Goal: Information Seeking & Learning: Learn about a topic

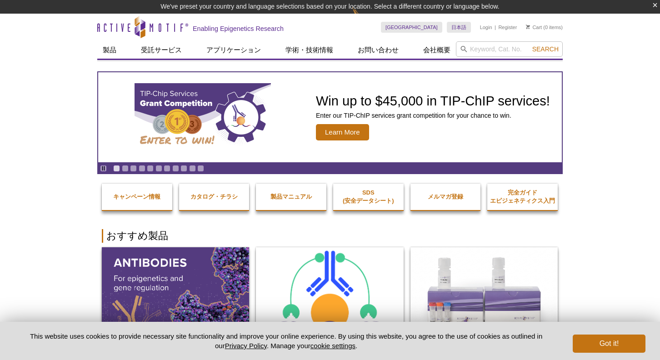
drag, startPoint x: 0, startPoint y: 0, endPoint x: 605, endPoint y: 182, distance: 631.8
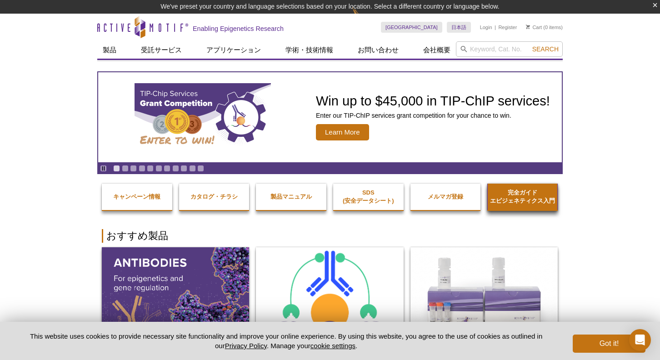
click at [534, 205] on link "完全ガイド エピジェネティクス入門" at bounding box center [522, 196] width 70 height 35
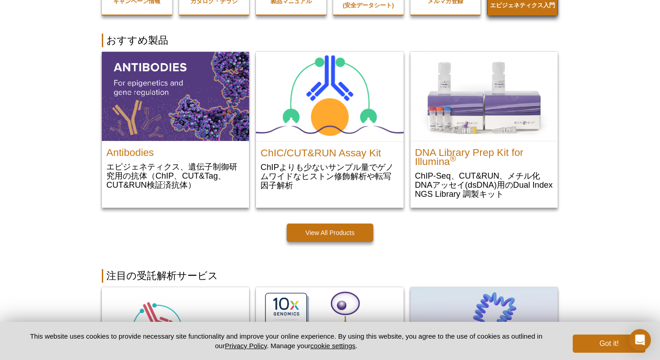
scroll to position [363, 0]
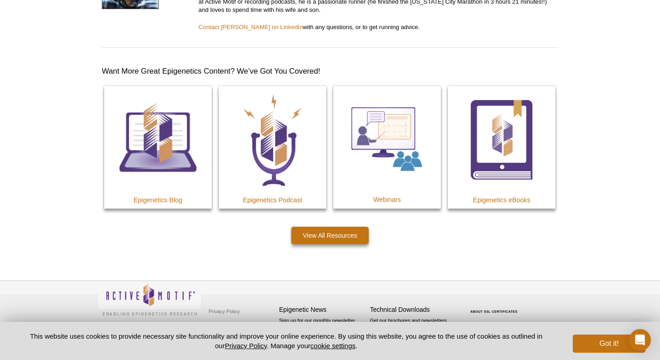
scroll to position [5047, 0]
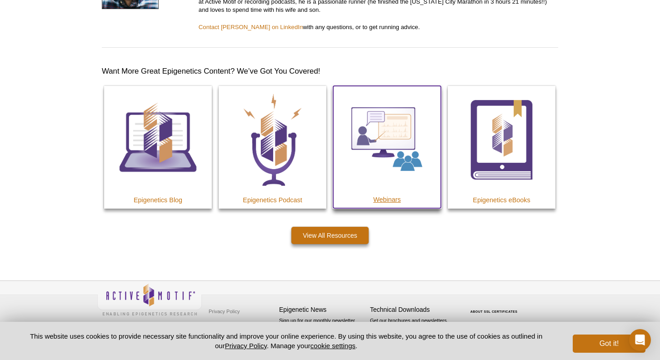
click at [401, 193] on img at bounding box center [387, 140] width 108 height 108
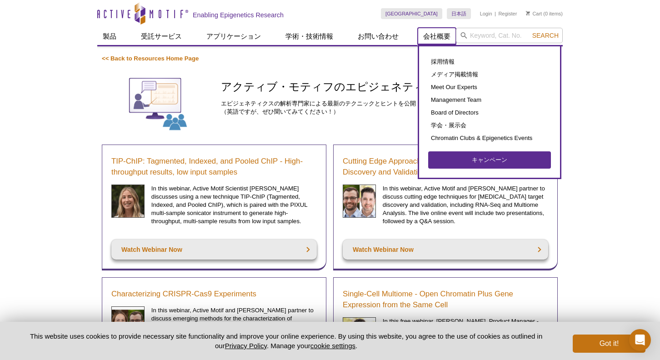
click at [441, 40] on link "会社概要" at bounding box center [436, 36] width 38 height 17
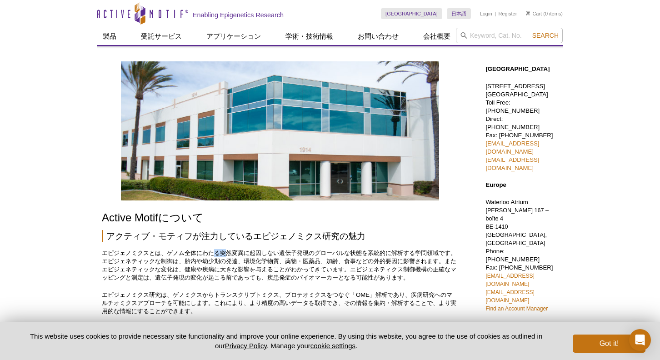
click at [218, 255] on p "エピジェノミクスとは、ゲノム全体にわたる突然変異に起因しない遺伝子発現のグローバルな状態を系統的に解析する学問領域です。エピジェネティックな制御は、胎内や幼少…" at bounding box center [280, 265] width 356 height 33
drag, startPoint x: 218, startPoint y: 255, endPoint x: 321, endPoint y: 257, distance: 102.7
click at [321, 257] on p "エピジェノミクスとは、ゲノム全体にわたる突然変異に起因しない遺伝子発現のグローバルな状態を系統的に解析する学問領域です。エピジェネティックな制御は、胎内や幼少…" at bounding box center [280, 265] width 356 height 33
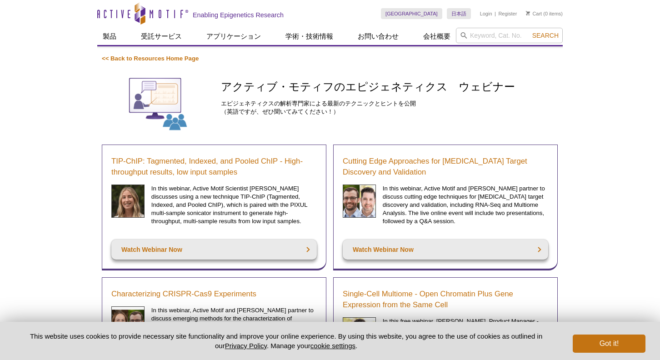
drag, startPoint x: 0, startPoint y: 0, endPoint x: 327, endPoint y: 254, distance: 414.4
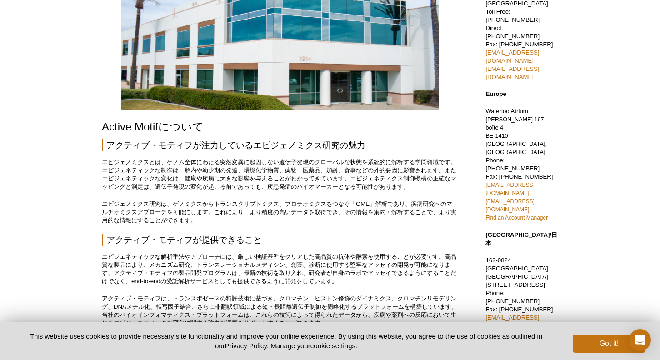
scroll to position [45, 0]
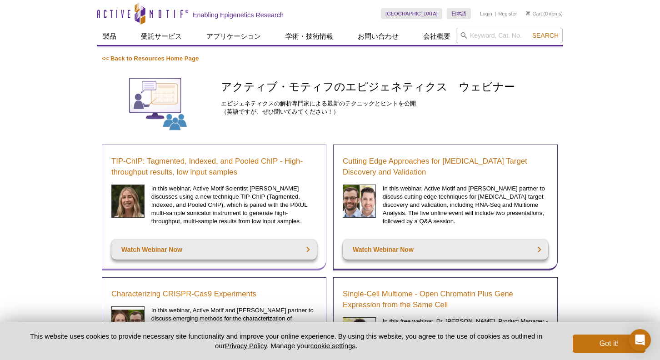
drag, startPoint x: 0, startPoint y: 0, endPoint x: 324, endPoint y: 200, distance: 380.8
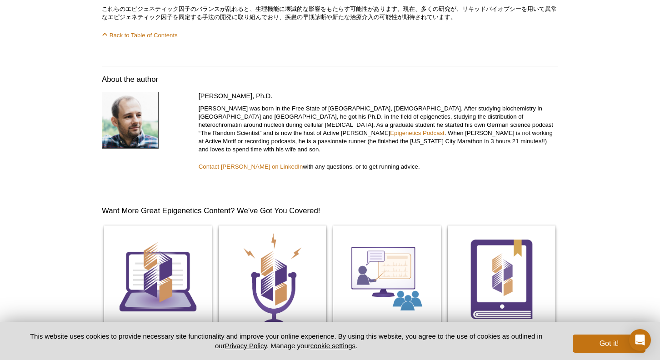
scroll to position [4856, 0]
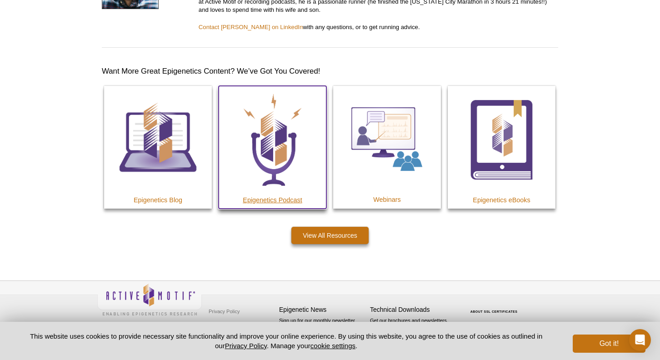
click at [257, 193] on img at bounding box center [272, 140] width 108 height 108
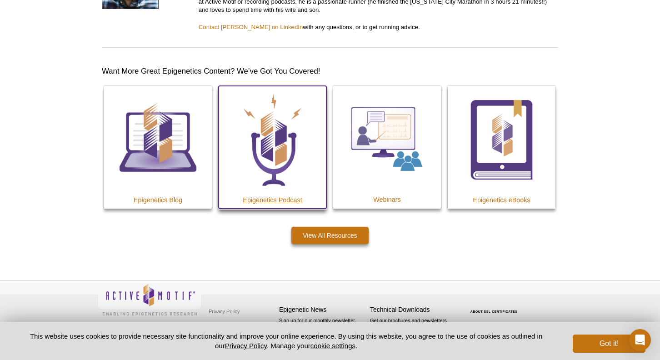
click at [293, 193] on img at bounding box center [272, 140] width 108 height 108
click at [289, 204] on h4 "Epigenetics Podcast" at bounding box center [272, 200] width 108 height 8
click at [290, 189] on img at bounding box center [272, 140] width 108 height 108
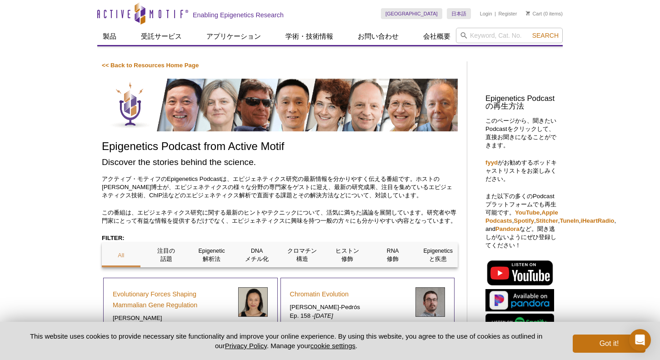
scroll to position [273, 0]
